Goal: Transaction & Acquisition: Obtain resource

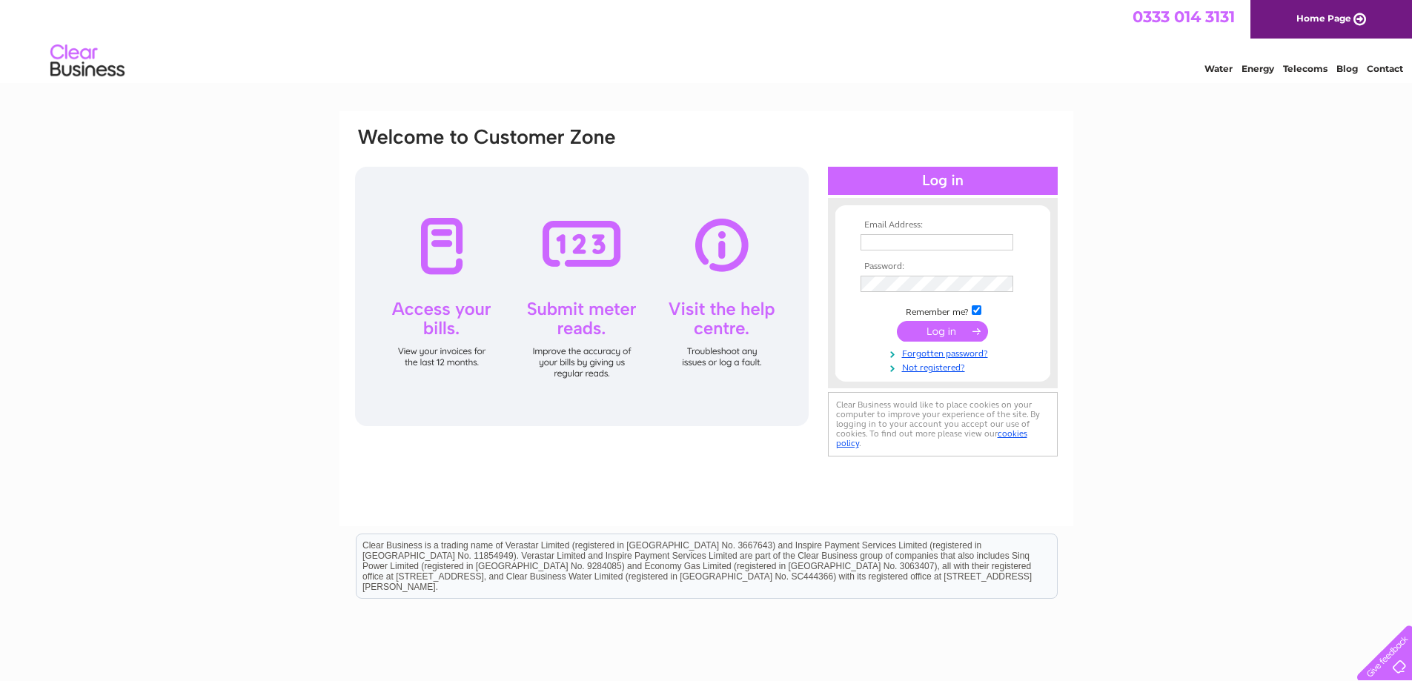
type input "[EMAIL_ADDRESS][DOMAIN_NAME]"
click at [943, 330] on input "submit" at bounding box center [942, 331] width 91 height 21
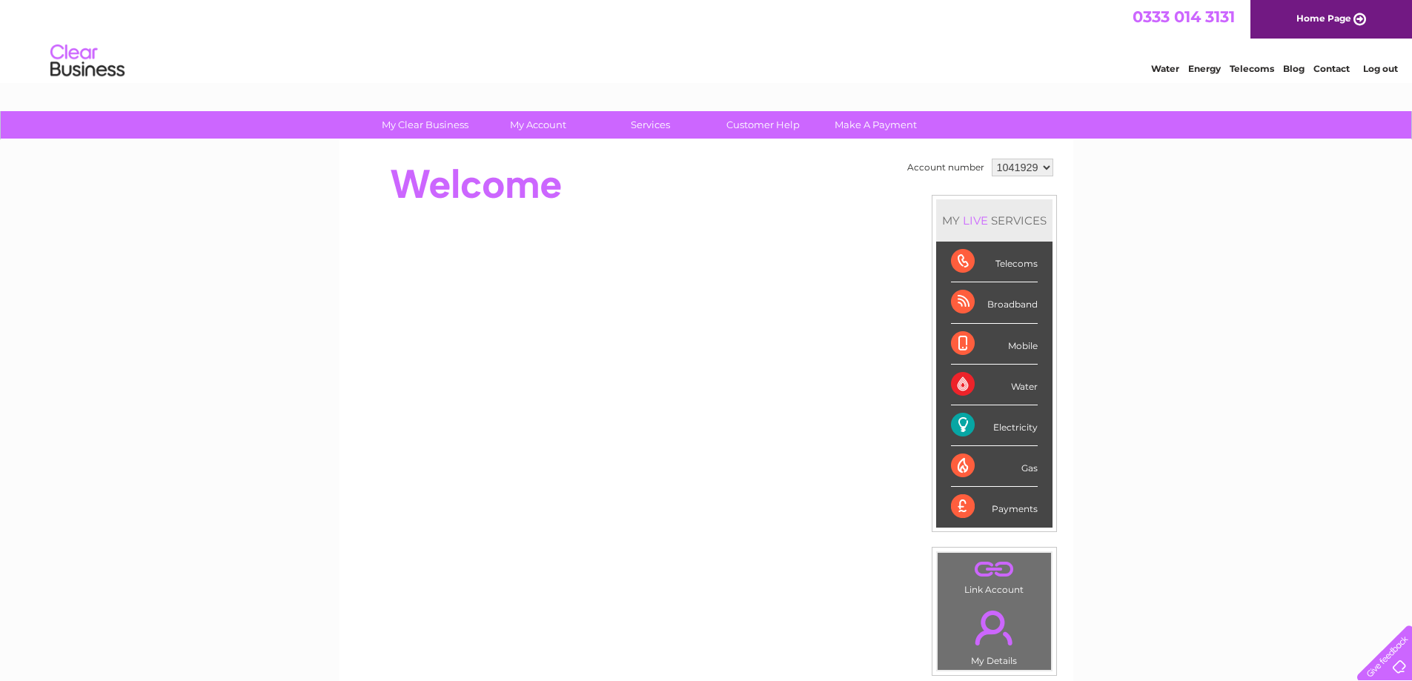
click at [1044, 165] on select "1041929 2025301" at bounding box center [1022, 168] width 62 height 18
select select "2025301"
click at [991, 159] on select "1041929 2025301" at bounding box center [1022, 168] width 62 height 18
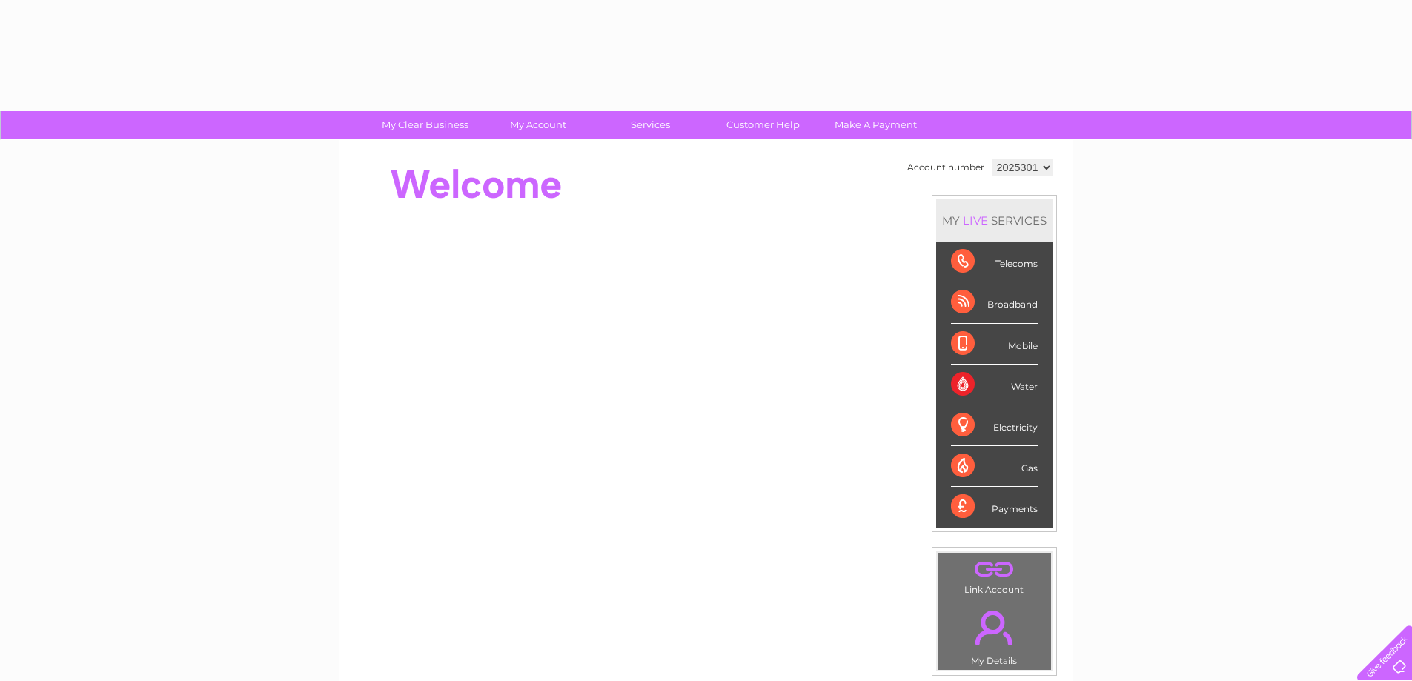
click at [521, 150] on div "Account number 1041929 2025301 MY LIVE SERVICES Telecoms Broadband Mobile Water…" at bounding box center [706, 415] width 734 height 551
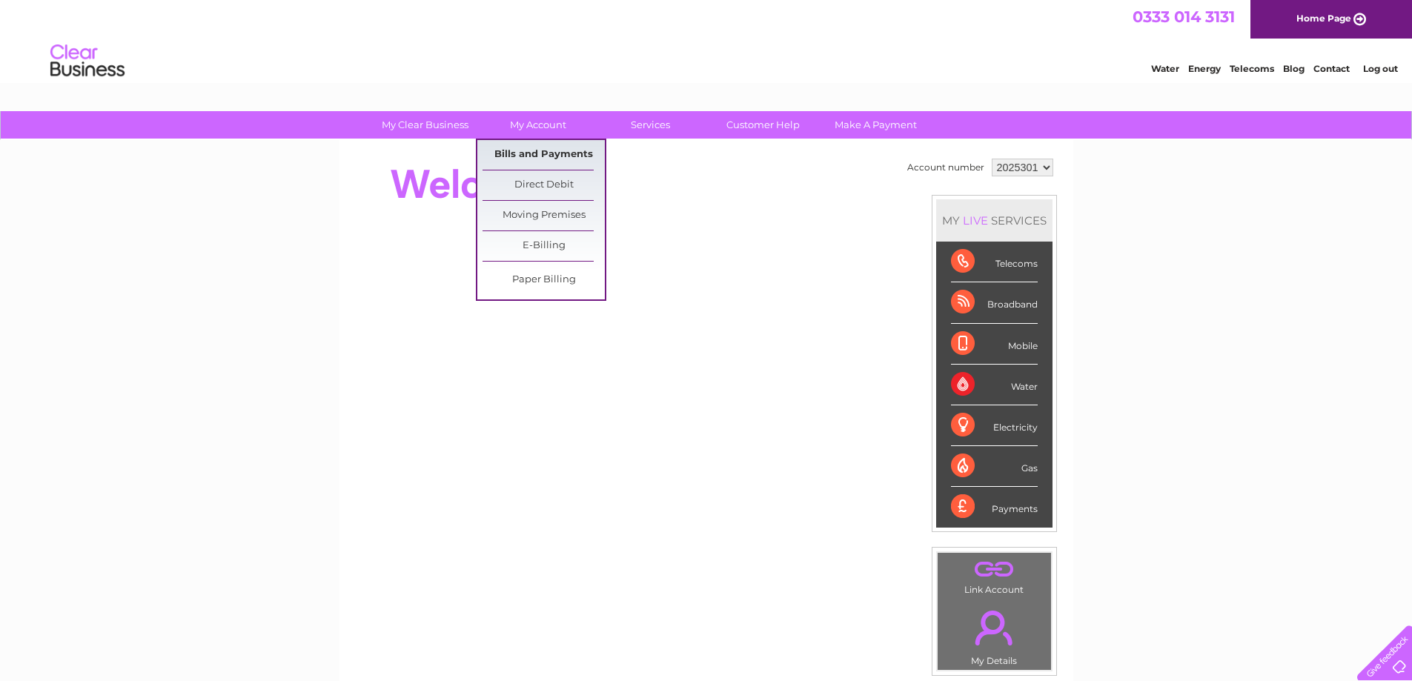
click at [539, 163] on link "Bills and Payments" at bounding box center [543, 155] width 122 height 30
click at [537, 153] on link "Bills and Payments" at bounding box center [543, 155] width 122 height 30
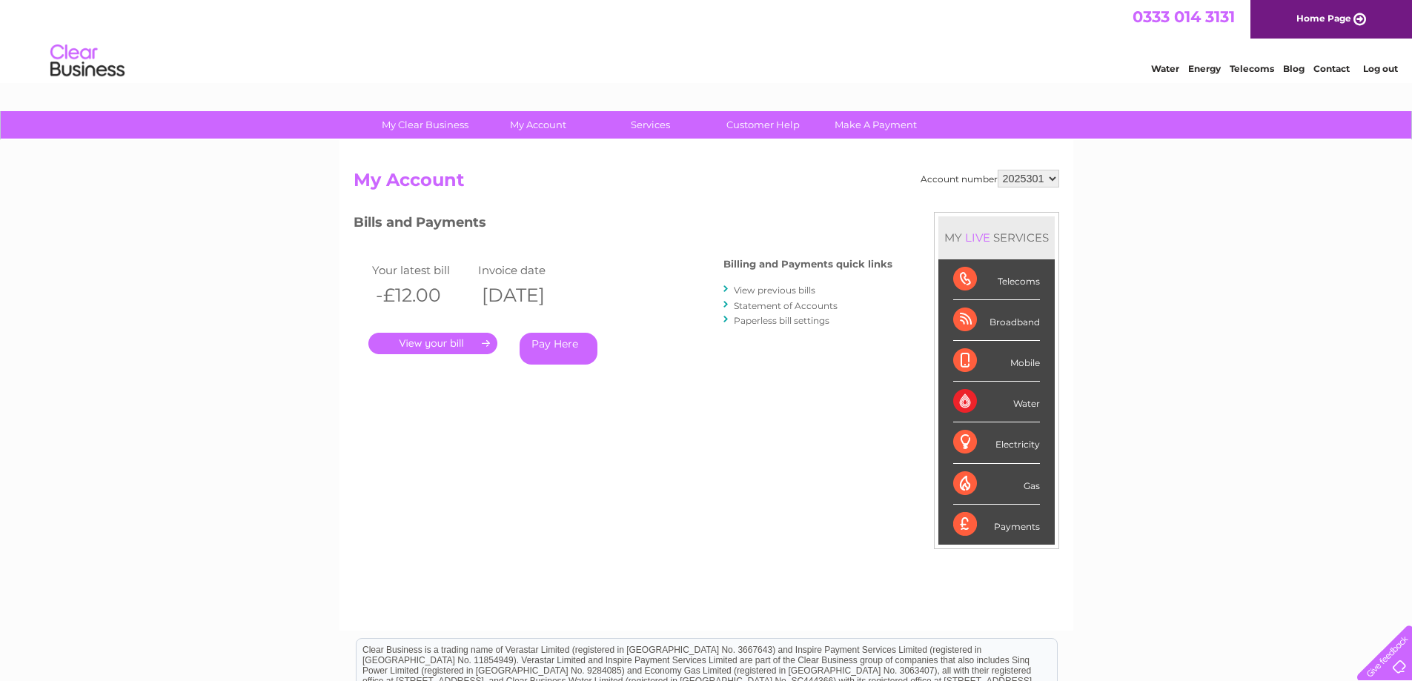
click at [1048, 177] on select "1041929 2025301" at bounding box center [1028, 179] width 62 height 18
select select "1041929"
click at [997, 170] on select "1041929 2025301" at bounding box center [1028, 179] width 62 height 18
click at [449, 343] on link "." at bounding box center [432, 343] width 129 height 21
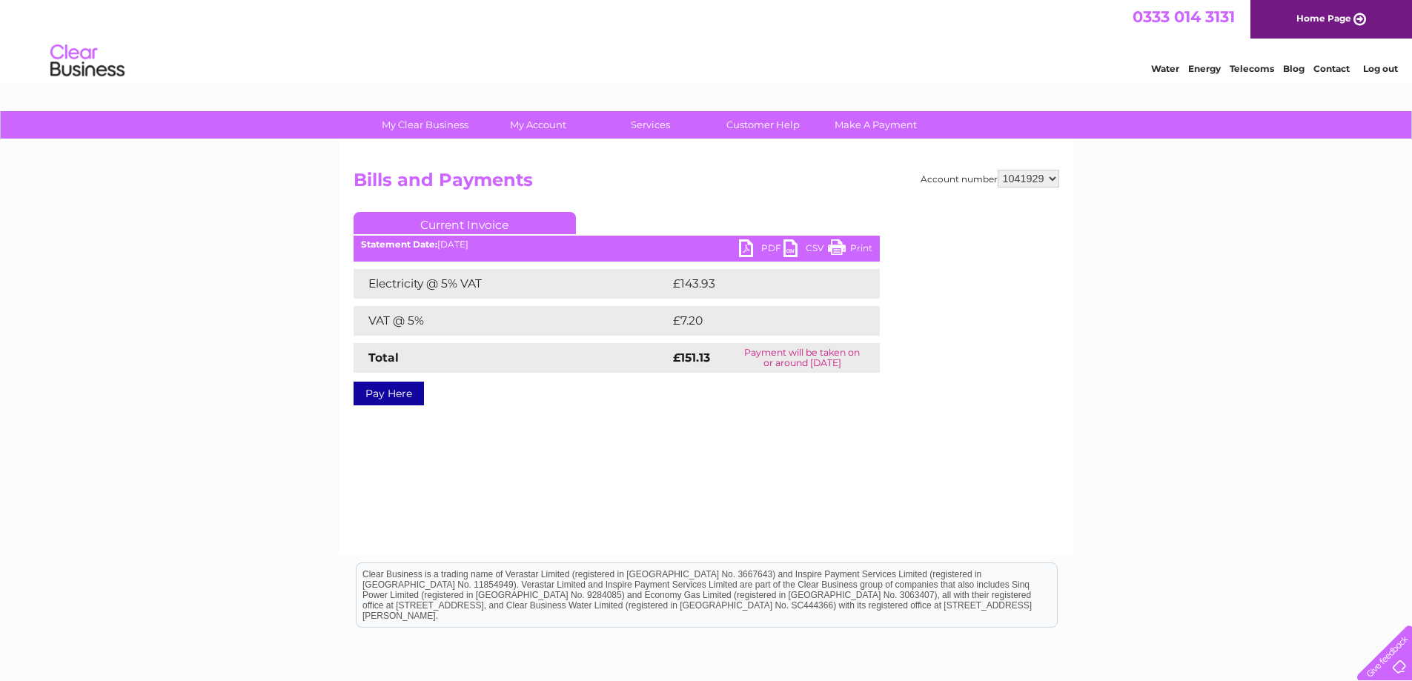
click at [760, 234] on ul "Current Invoice" at bounding box center [616, 225] width 526 height 27
click at [762, 245] on link "PDF" at bounding box center [761, 249] width 44 height 21
click at [753, 248] on link "PDF" at bounding box center [761, 249] width 44 height 21
